Goal: Use online tool/utility

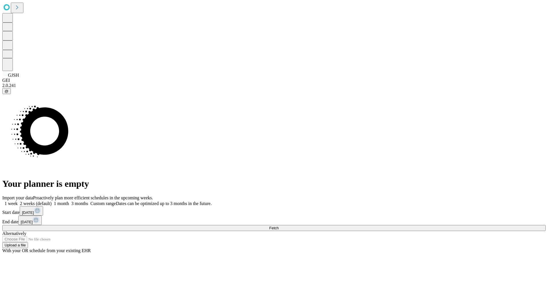
click at [278, 226] on span "Fetch" at bounding box center [273, 228] width 9 height 4
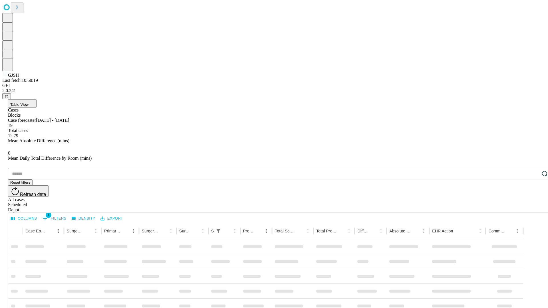
click at [533, 207] on div "Depot" at bounding box center [279, 209] width 543 height 5
